Goal: Information Seeking & Learning: Learn about a topic

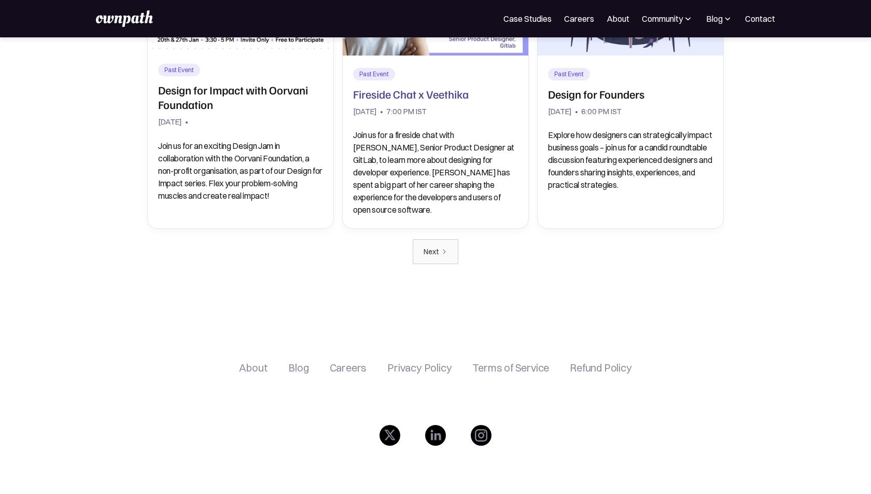
scroll to position [1009, 0]
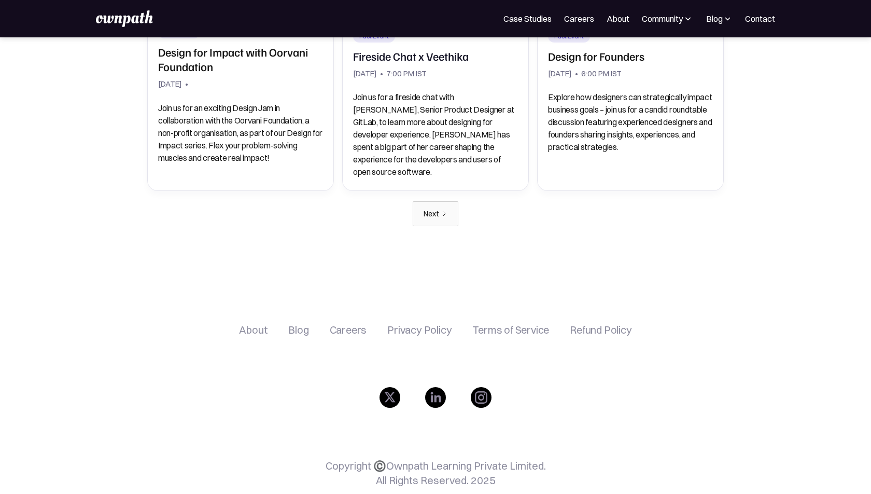
click at [431, 206] on div "Next" at bounding box center [432, 213] width 16 height 15
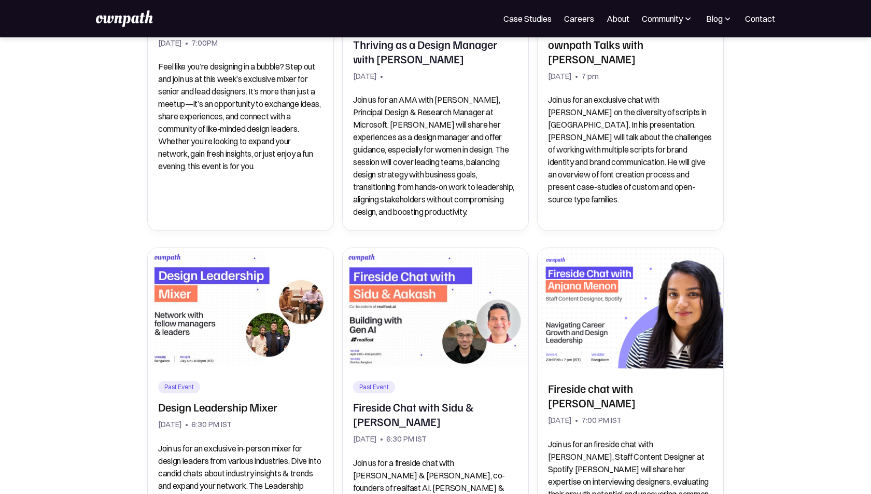
scroll to position [0, 0]
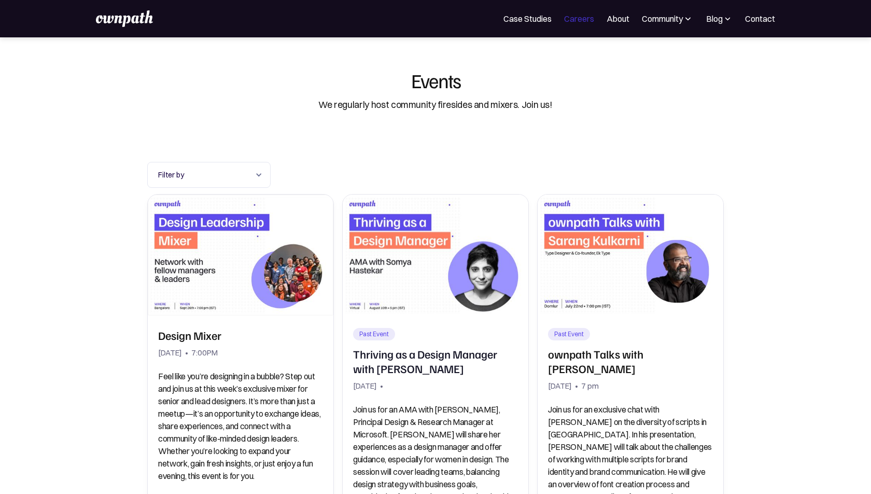
click at [590, 21] on link "Careers" at bounding box center [579, 18] width 30 height 12
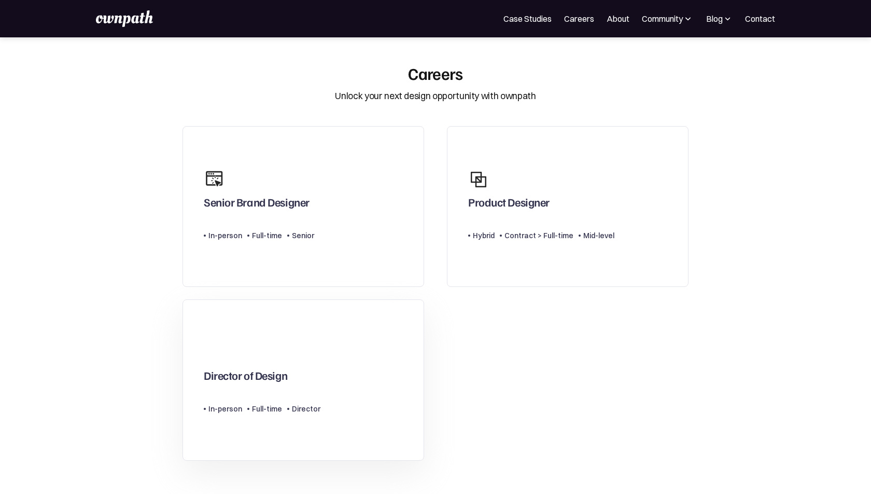
click at [354, 351] on link "Director of Design Type Level In-person Full-time Director" at bounding box center [304, 379] width 242 height 161
